Goal: Information Seeking & Learning: Learn about a topic

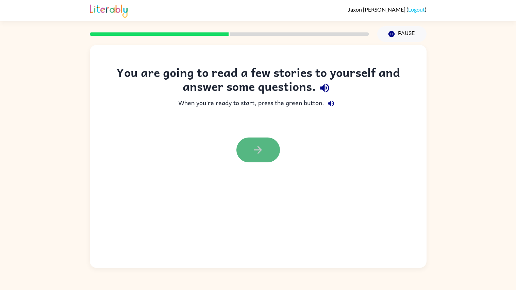
click at [265, 151] on button "button" at bounding box center [258, 149] width 44 height 25
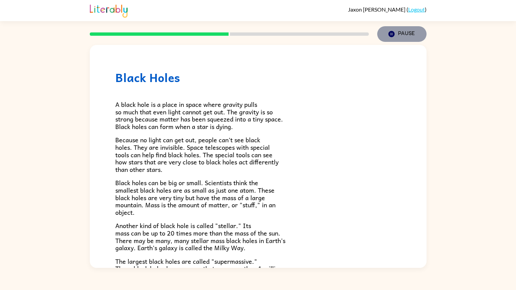
click at [391, 35] on icon "Pause" at bounding box center [391, 33] width 7 height 7
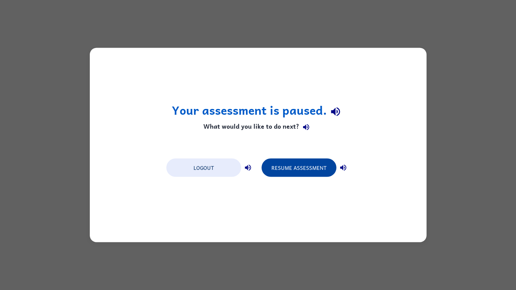
click at [318, 160] on button "Resume Assessment" at bounding box center [298, 167] width 75 height 18
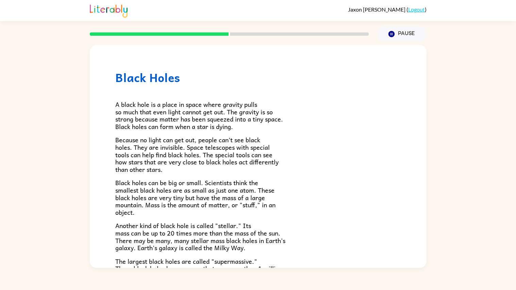
click at [132, 105] on span "A black hole is a place in space where gravity pulls so much that even light ca…" at bounding box center [199, 115] width 168 height 32
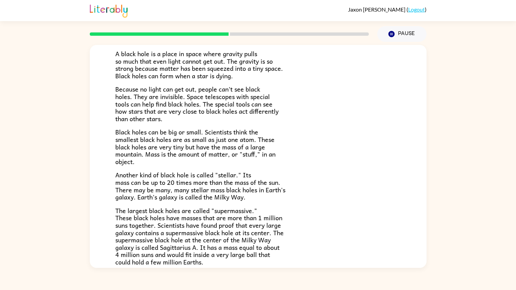
scroll to position [114, 0]
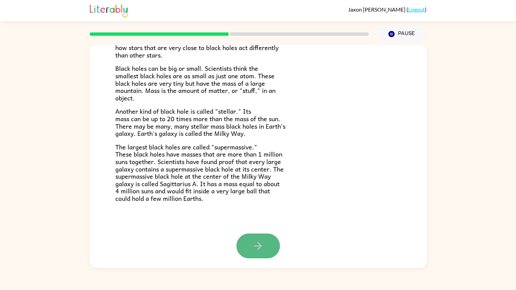
click at [260, 250] on icon "button" at bounding box center [258, 246] width 12 height 12
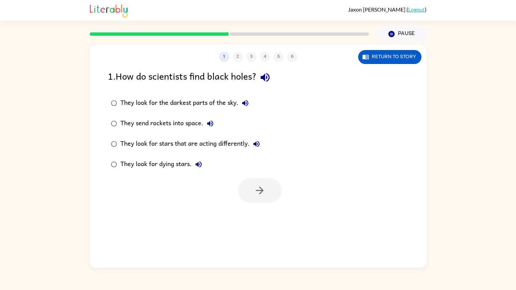
click at [204, 142] on div "They look for stars that are acting differently." at bounding box center [191, 144] width 143 height 14
click at [268, 192] on button "button" at bounding box center [260, 190] width 44 height 25
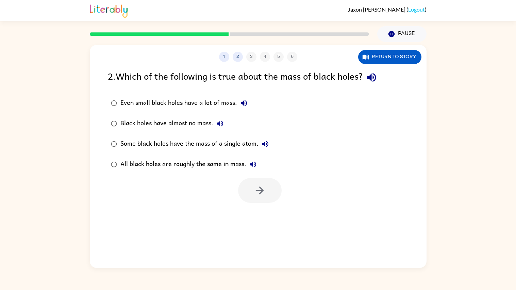
click at [185, 105] on div "Even small black holes have a lot of mass." at bounding box center [185, 103] width 130 height 14
click at [261, 184] on button "button" at bounding box center [260, 190] width 44 height 25
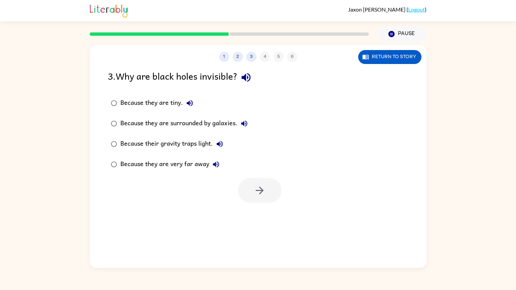
click at [181, 142] on div "Because their gravity traps light." at bounding box center [173, 144] width 106 height 14
click at [257, 190] on icon "button" at bounding box center [260, 190] width 8 height 8
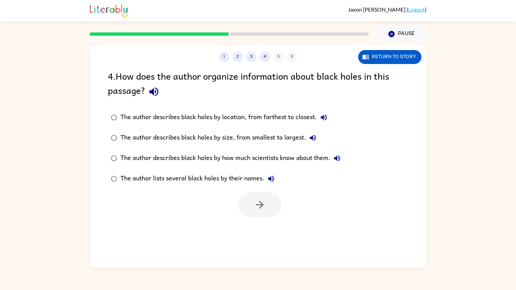
click at [244, 138] on div "The author describes black holes by size, from smallest to largest." at bounding box center [219, 138] width 199 height 14
click at [254, 208] on icon "button" at bounding box center [260, 205] width 12 height 12
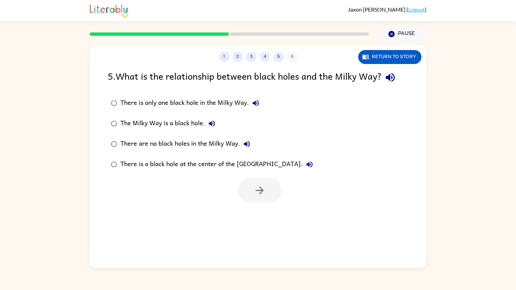
click at [231, 167] on div "There is a black hole at the center of the [GEOGRAPHIC_DATA]." at bounding box center [218, 164] width 196 height 14
click at [259, 196] on icon "button" at bounding box center [260, 190] width 12 height 12
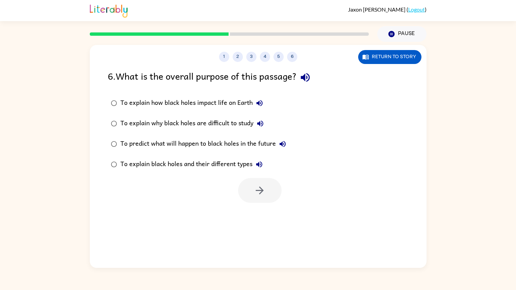
click at [209, 166] on div "To explain black holes and their different types" at bounding box center [193, 164] width 146 height 14
click at [258, 197] on button "button" at bounding box center [260, 190] width 44 height 25
